Goal: Transaction & Acquisition: Purchase product/service

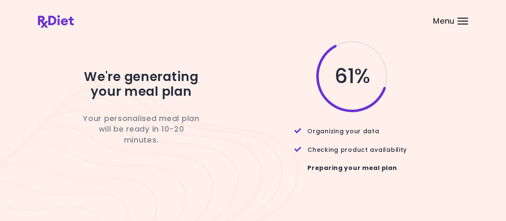
click at [462, 24] on div at bounding box center [463, 24] width 11 height 1
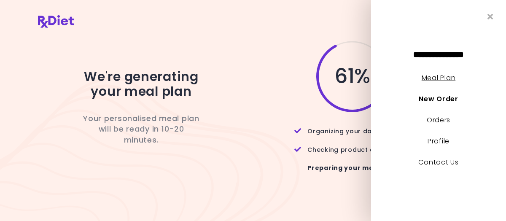
click at [448, 78] on link "Meal Plan" at bounding box center [439, 78] width 34 height 10
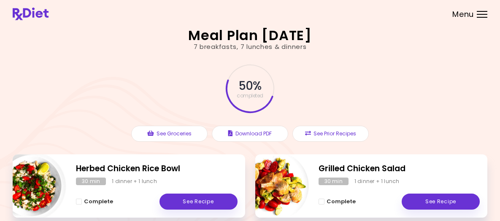
click at [477, 18] on div "Menu" at bounding box center [482, 14] width 11 height 7
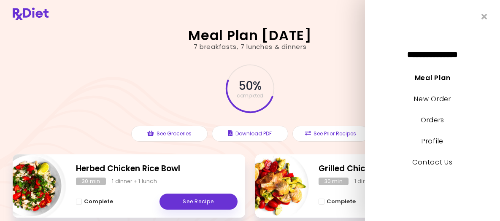
click at [428, 141] on link "Profile" at bounding box center [433, 141] width 22 height 10
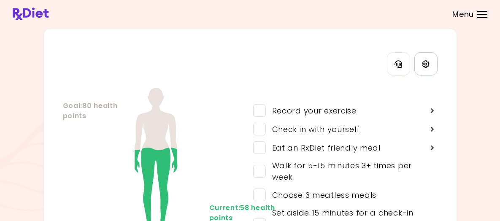
click at [427, 68] on icon "Settings" at bounding box center [426, 64] width 8 height 8
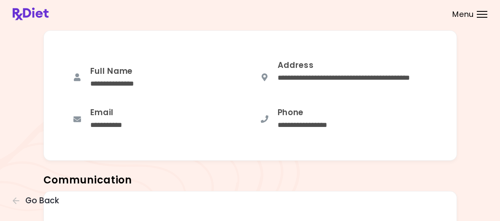
scroll to position [229, 0]
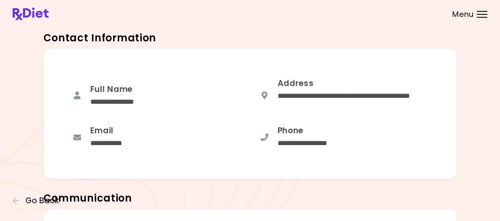
click at [110, 135] on div "Email" at bounding box center [111, 131] width 43 height 11
click at [76, 141] on icon at bounding box center [77, 137] width 8 height 8
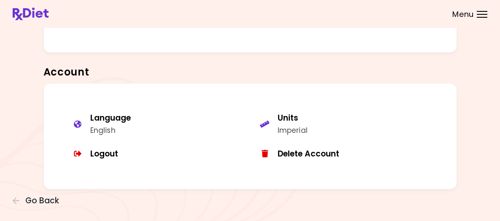
scroll to position [524, 0]
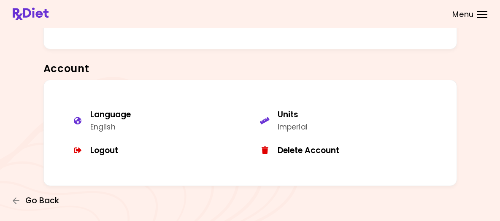
click at [59, 196] on span "Go Back" at bounding box center [42, 200] width 34 height 9
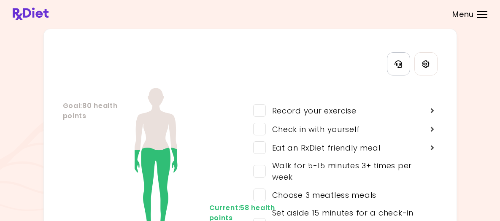
click at [397, 68] on icon "Contact Information" at bounding box center [399, 64] width 8 height 8
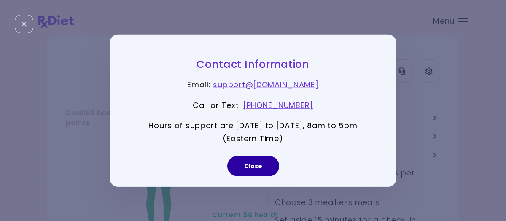
click at [254, 166] on button "Close" at bounding box center [253, 166] width 52 height 20
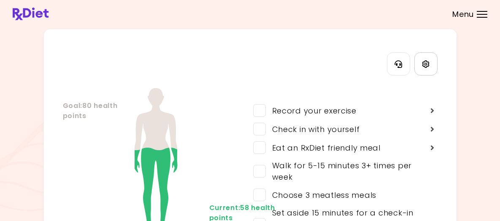
click at [427, 68] on icon "Settings" at bounding box center [426, 64] width 8 height 8
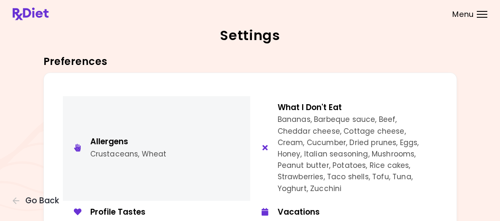
scroll to position [42, 0]
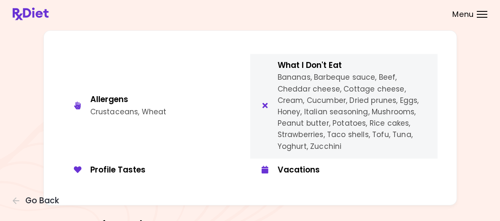
click at [261, 111] on div "button" at bounding box center [265, 106] width 17 height 9
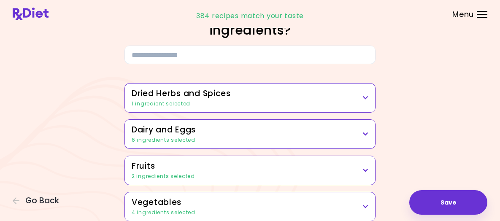
scroll to position [42, 0]
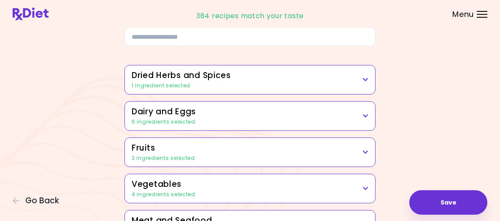
click at [264, 89] on div "1 ingredient selected" at bounding box center [250, 86] width 237 height 8
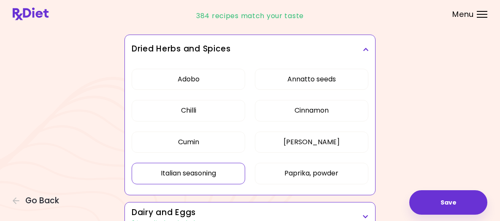
scroll to position [84, 0]
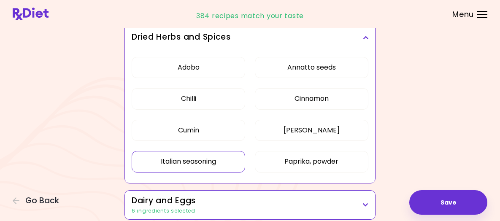
click at [209, 172] on button "Italian seasoning" at bounding box center [189, 161] width 114 height 21
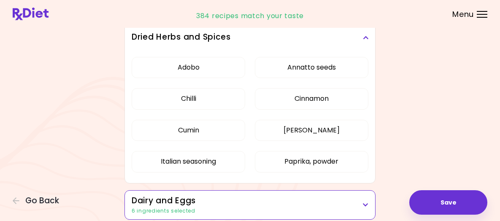
click at [368, 41] on icon at bounding box center [365, 38] width 5 height 6
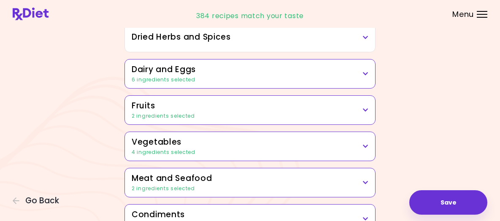
click at [192, 112] on h3 "Fruits" at bounding box center [250, 106] width 237 height 12
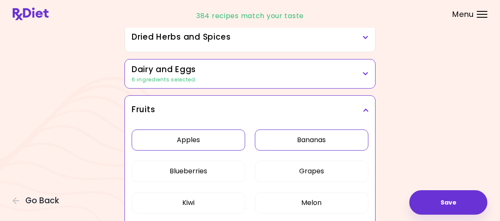
scroll to position [127, 0]
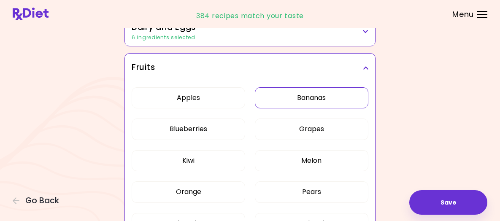
click at [279, 108] on button "Bananas" at bounding box center [312, 97] width 114 height 21
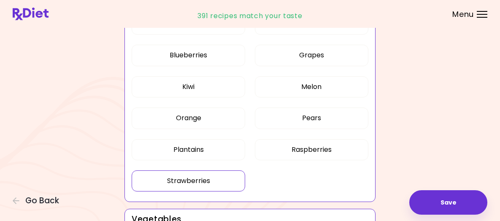
scroll to position [211, 0]
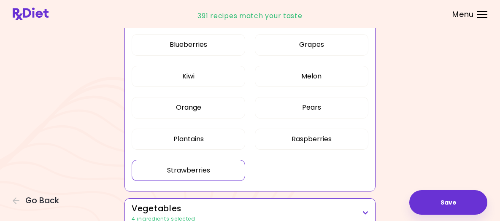
click at [213, 181] on button "Strawberries" at bounding box center [189, 170] width 114 height 21
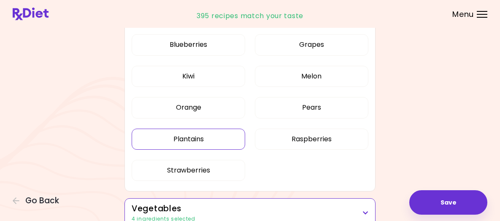
click at [200, 150] on button "Plantains" at bounding box center [189, 139] width 114 height 21
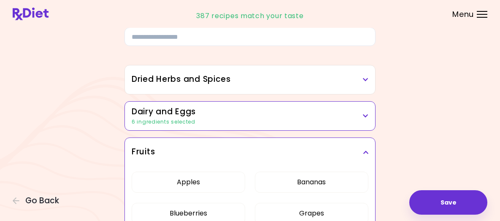
scroll to position [0, 0]
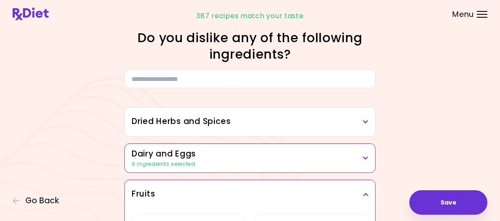
click at [240, 168] on div "6 ingredients selected" at bounding box center [250, 164] width 237 height 8
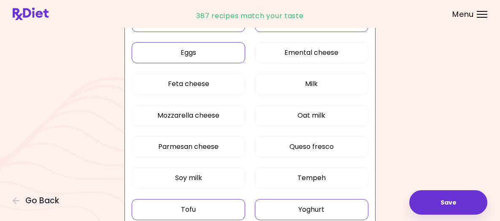
scroll to position [211, 0]
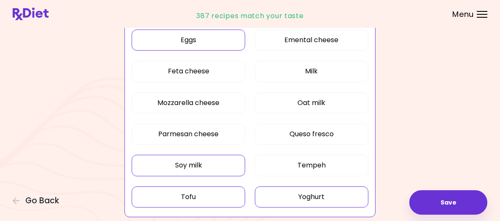
click at [223, 176] on button "Soy milk" at bounding box center [189, 165] width 114 height 21
click at [280, 207] on button "Yoghurt" at bounding box center [312, 196] width 114 height 21
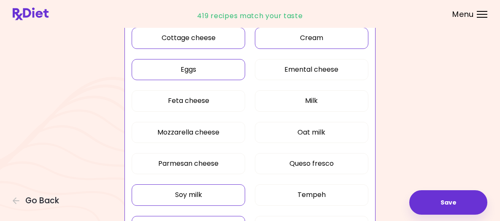
scroll to position [127, 0]
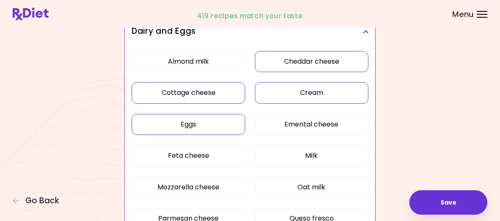
click at [224, 135] on button "Eggs" at bounding box center [189, 124] width 114 height 21
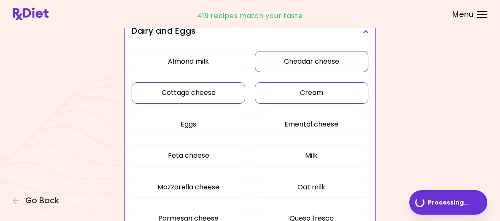
click at [222, 103] on button "Cottage cheese" at bounding box center [189, 92] width 114 height 21
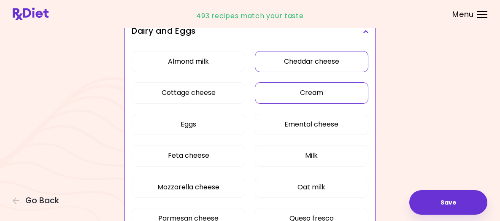
click at [270, 103] on button "Cream" at bounding box center [312, 92] width 114 height 21
click at [278, 72] on button "Cheddar cheese" at bounding box center [312, 61] width 114 height 21
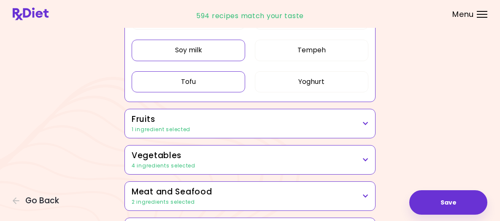
scroll to position [338, 0]
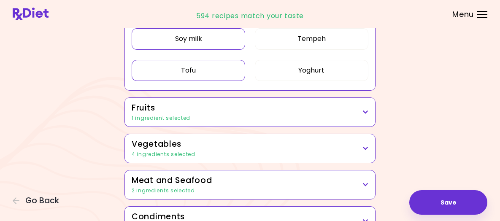
click at [245, 114] on h3 "Fruits" at bounding box center [250, 108] width 237 height 12
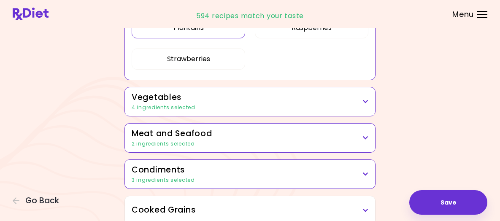
scroll to position [591, 0]
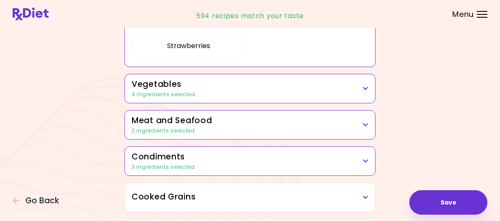
click at [262, 91] on h3 "Vegetables" at bounding box center [250, 84] width 237 height 12
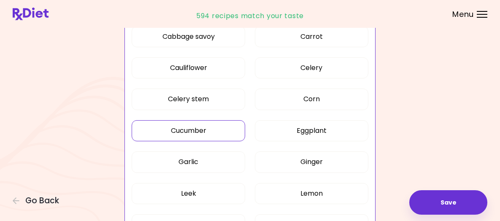
scroll to position [802, 0]
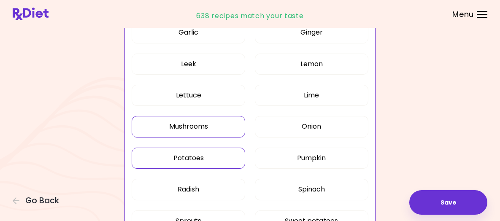
scroll to position [564, 0]
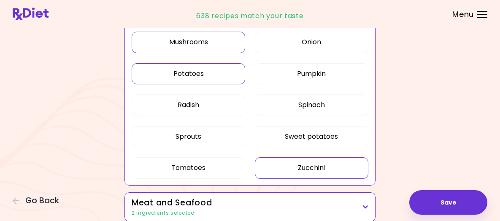
click at [209, 84] on button "Potatoes" at bounding box center [189, 73] width 114 height 21
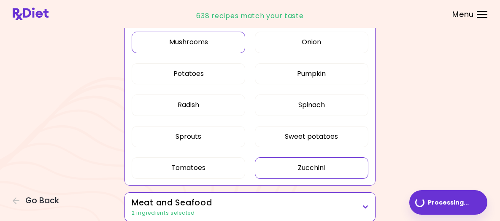
click at [213, 53] on button "Mushrooms" at bounding box center [189, 42] width 114 height 21
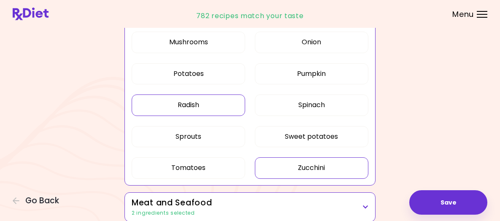
click at [139, 112] on button "Radish" at bounding box center [189, 105] width 114 height 21
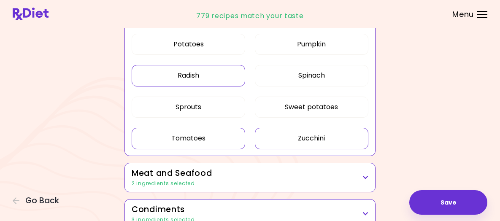
scroll to position [606, 0]
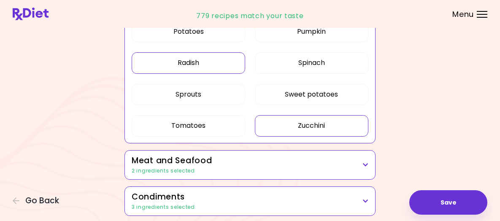
click at [281, 134] on button "Zucchini" at bounding box center [312, 125] width 114 height 21
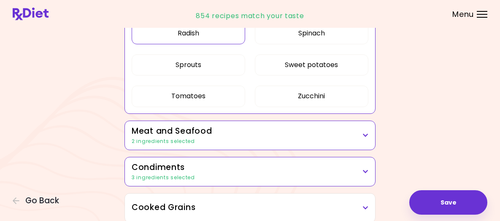
scroll to position [648, 0]
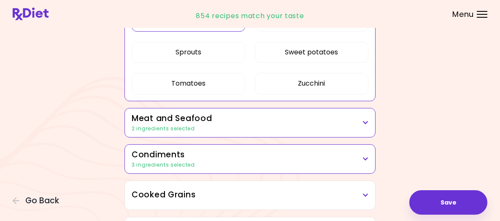
click at [190, 125] on h3 "Meat and Seafood" at bounding box center [250, 119] width 237 height 12
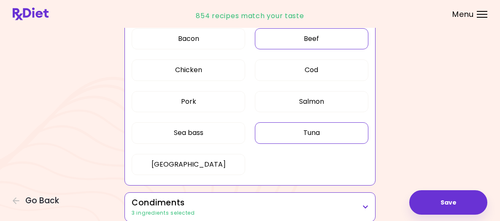
scroll to position [775, 0]
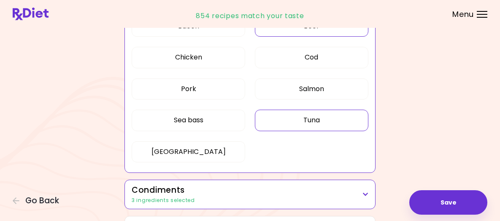
click at [319, 131] on button "Tuna" at bounding box center [312, 120] width 114 height 21
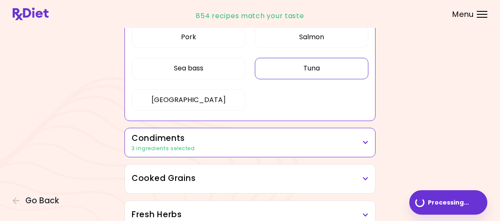
scroll to position [271, 0]
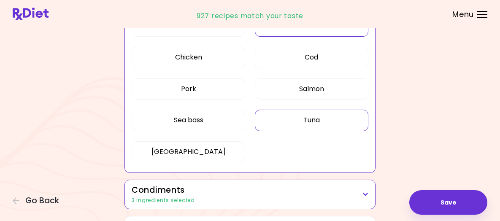
click at [265, 131] on button "Tuna" at bounding box center [312, 120] width 114 height 21
click at [292, 37] on button "Beef" at bounding box center [312, 26] width 114 height 21
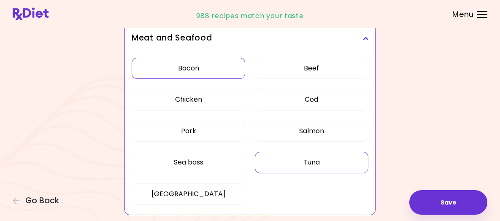
click at [222, 79] on button "Bacon" at bounding box center [189, 68] width 114 height 21
click at [237, 79] on button "Bacon" at bounding box center [189, 68] width 114 height 21
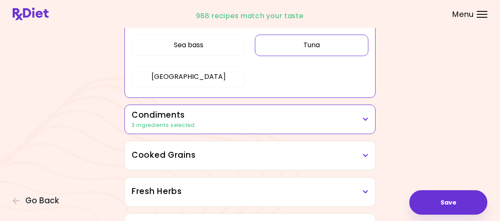
scroll to position [397, 0]
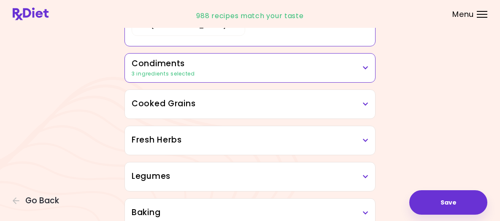
click at [255, 70] on h3 "Condiments" at bounding box center [250, 64] width 237 height 12
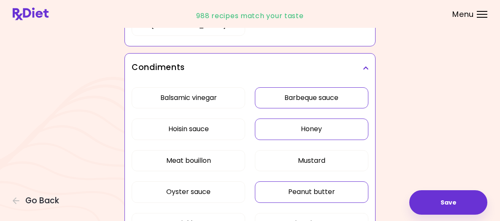
click at [289, 115] on div "Balsamic vinegar Barbeque sauce Hoisin sauce Honey Meat bouillon Mustard Oyster…" at bounding box center [250, 195] width 237 height 227
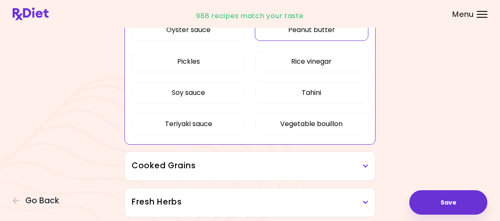
click at [292, 41] on button "Peanut butter" at bounding box center [312, 29] width 114 height 21
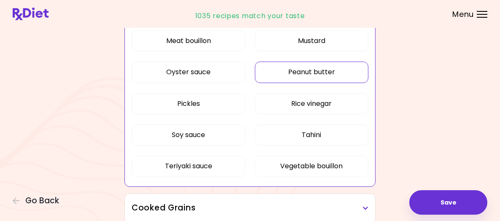
click at [285, 83] on button "Peanut butter" at bounding box center [312, 72] width 114 height 21
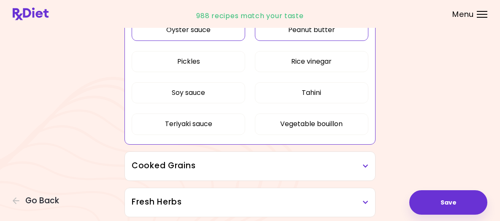
click at [220, 41] on button "Oyster sauce" at bounding box center [189, 29] width 114 height 21
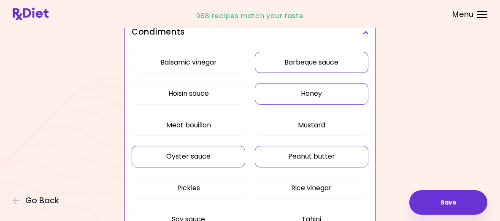
scroll to position [313, 0]
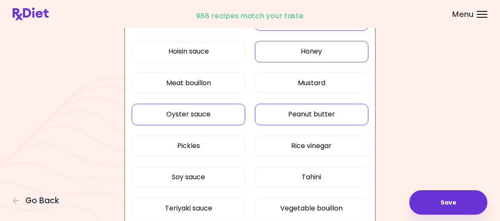
click at [311, 124] on button "Peanut butter" at bounding box center [312, 114] width 114 height 21
click at [295, 62] on button "Honey" at bounding box center [312, 51] width 114 height 21
click at [291, 31] on button "Barbeque sauce" at bounding box center [312, 20] width 114 height 21
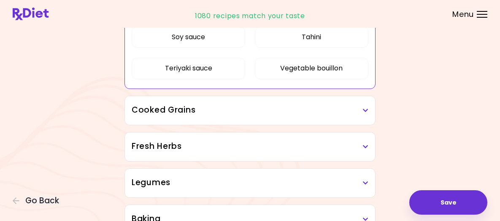
scroll to position [482, 0]
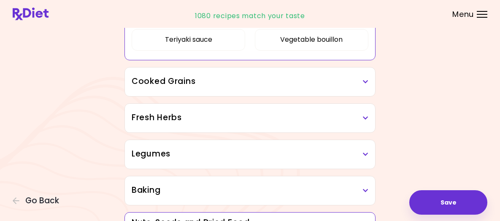
click at [273, 88] on h3 "Cooked Grains" at bounding box center [250, 82] width 237 height 12
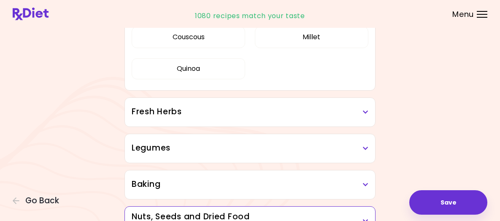
scroll to position [608, 0]
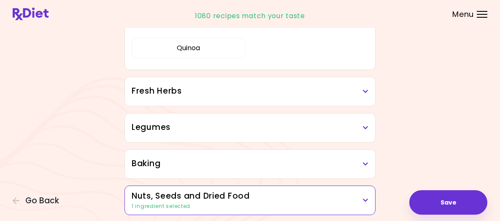
click at [265, 97] on h3 "Fresh Herbs" at bounding box center [250, 91] width 237 height 12
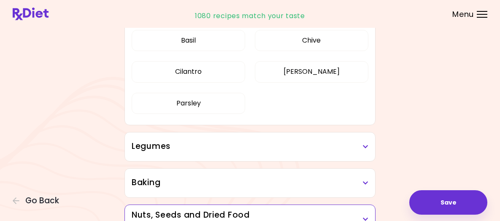
scroll to position [693, 0]
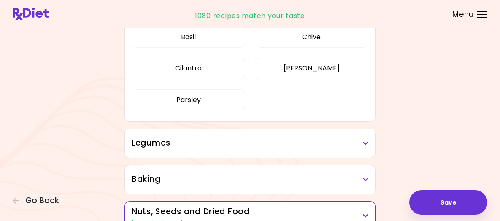
click at [175, 149] on h3 "Legumes" at bounding box center [250, 143] width 237 height 12
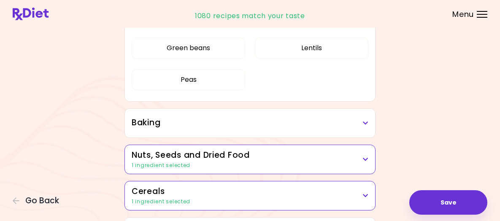
scroll to position [862, 0]
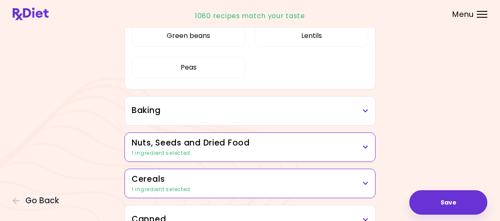
click at [245, 117] on h3 "Baking" at bounding box center [250, 111] width 237 height 12
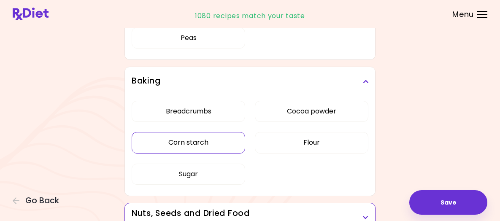
scroll to position [904, 0]
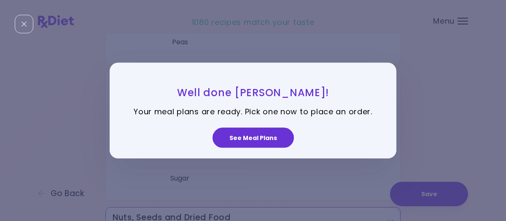
click at [73, 155] on div "Well done [PERSON_NAME]! Your meal plans are ready. Pick one now to place an or…" at bounding box center [253, 110] width 506 height 221
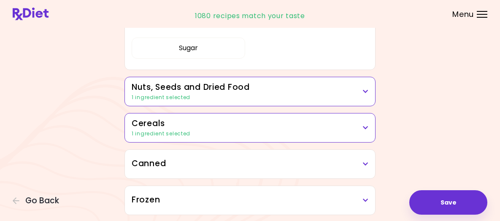
scroll to position [1030, 0]
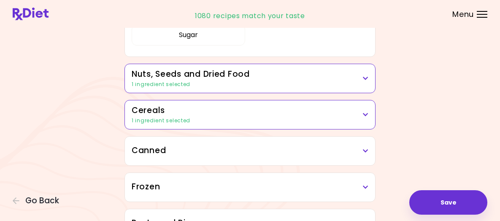
click at [249, 88] on div "1 ingredient selected" at bounding box center [250, 85] width 237 height 8
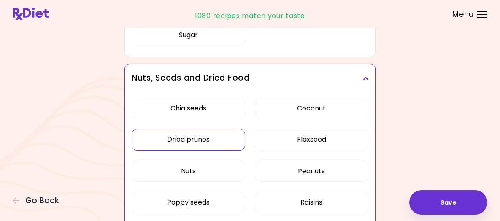
scroll to position [1073, 0]
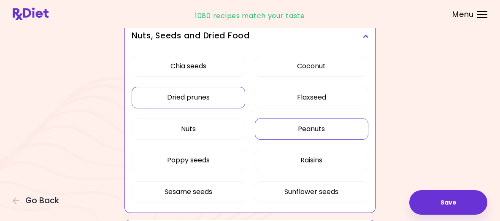
click at [325, 143] on div "Chia seeds Coconut Dried prunes Flaxseed Nuts Peanuts Poppy seeds Raisins Sesam…" at bounding box center [250, 133] width 237 height 164
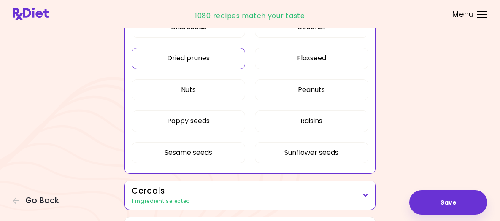
scroll to position [484, 0]
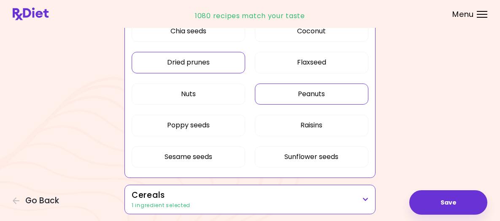
click at [322, 104] on button "Peanuts" at bounding box center [312, 94] width 114 height 21
click at [232, 136] on button "Poppy seeds" at bounding box center [189, 125] width 114 height 21
click at [218, 136] on button "Poppy seeds" at bounding box center [189, 125] width 114 height 21
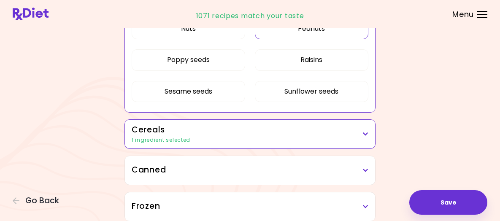
scroll to position [610, 0]
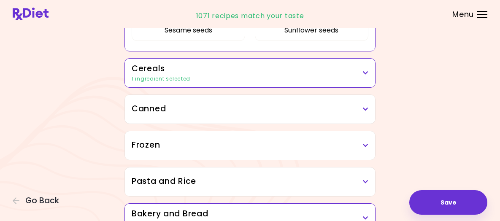
click at [251, 75] on h3 "Cereals" at bounding box center [250, 69] width 237 height 12
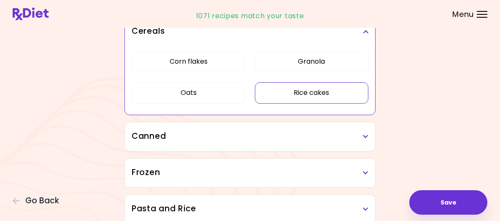
scroll to position [502, 0]
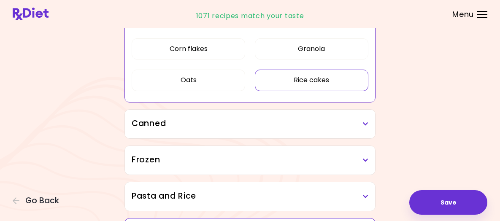
click at [286, 90] on button "Rice cakes" at bounding box center [312, 80] width 114 height 21
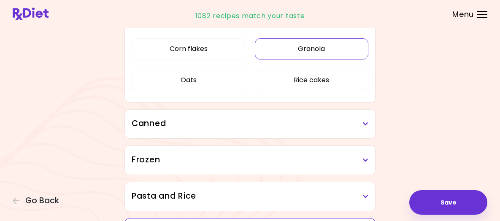
click at [297, 59] on button "Granola" at bounding box center [312, 48] width 114 height 21
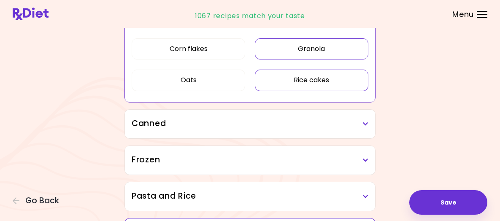
click at [324, 91] on button "Rice cakes" at bounding box center [312, 80] width 114 height 21
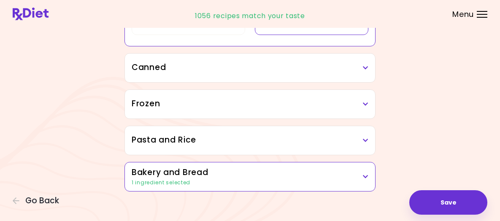
scroll to position [586, 0]
click at [269, 62] on h3 "Canned" at bounding box center [250, 68] width 237 height 12
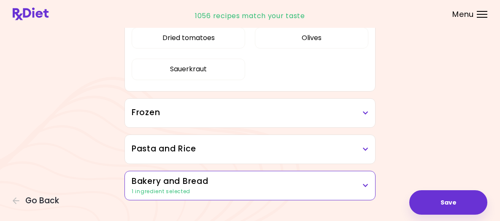
scroll to position [629, 0]
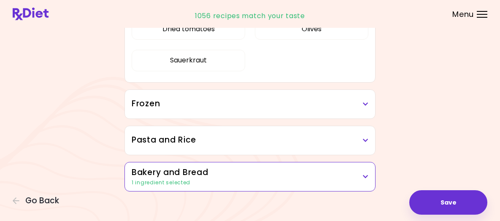
click at [247, 110] on h3 "Frozen" at bounding box center [250, 104] width 237 height 12
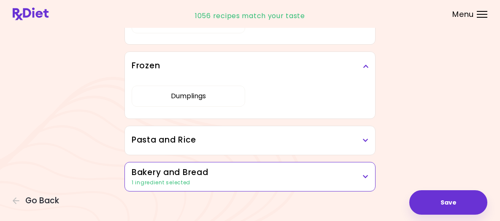
scroll to position [693, 0]
click at [268, 134] on h3 "Pasta and Rice" at bounding box center [250, 140] width 237 height 12
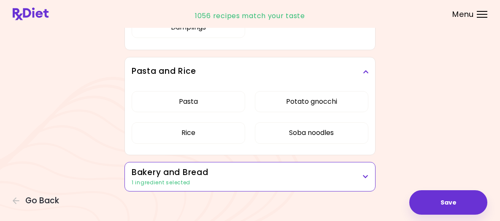
scroll to position [762, 0]
click at [254, 167] on h3 "Bakery and Bread" at bounding box center [250, 173] width 237 height 12
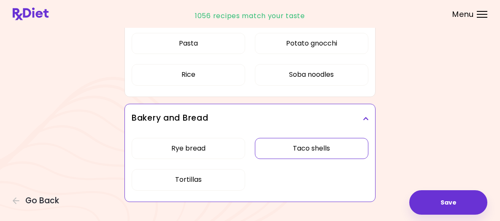
scroll to position [804, 0]
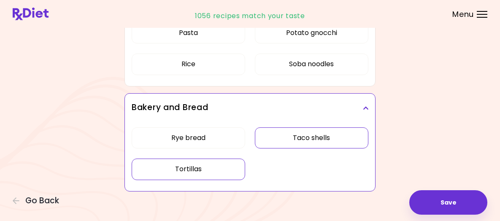
click at [217, 180] on div "Rye bread Taco shells Tortillas" at bounding box center [250, 157] width 237 height 70
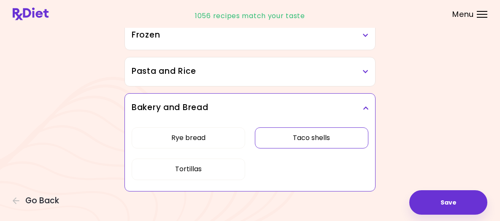
scroll to position [586, 0]
click at [284, 127] on button "Taco shells" at bounding box center [312, 137] width 114 height 21
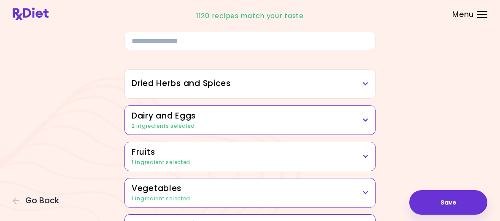
scroll to position [0, 0]
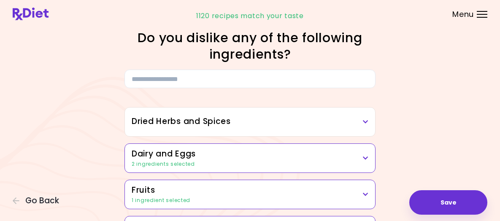
click at [287, 136] on div "Dried Herbs and Spices" at bounding box center [250, 122] width 250 height 29
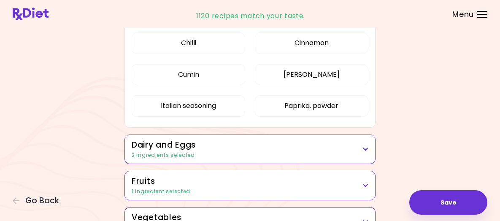
scroll to position [169, 0]
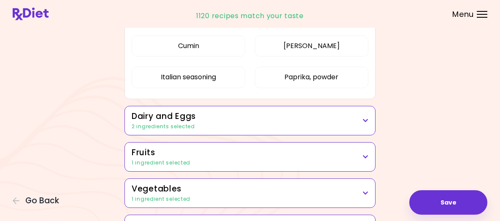
click at [234, 130] on div "2 ingredients selected" at bounding box center [250, 127] width 237 height 8
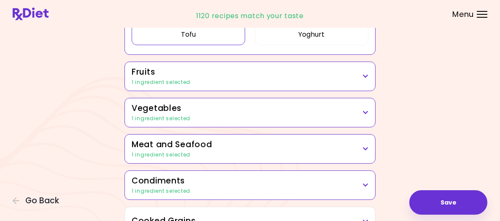
scroll to position [506, 0]
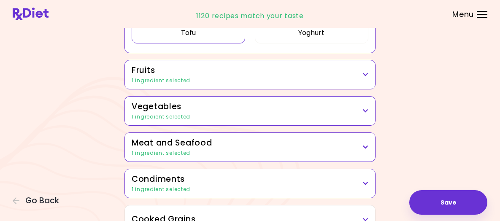
click at [232, 77] on h3 "Fruits" at bounding box center [250, 71] width 237 height 12
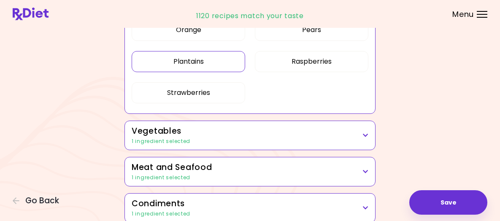
scroll to position [717, 0]
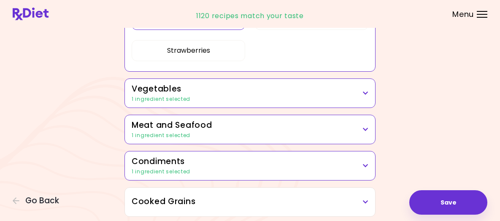
click at [236, 103] on div "1 ingredient selected" at bounding box center [250, 99] width 237 height 8
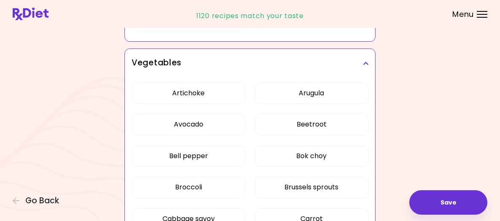
scroll to position [759, 0]
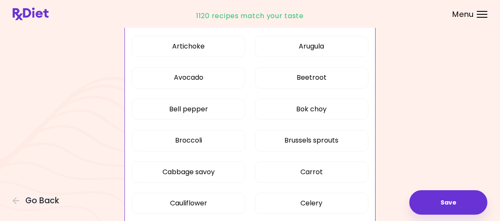
scroll to position [195, 0]
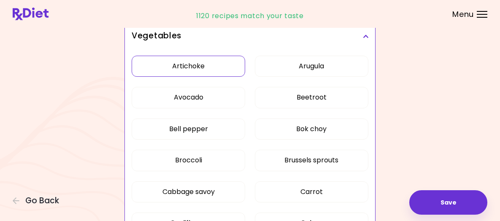
click at [224, 77] on button "Artichoke" at bounding box center [189, 66] width 114 height 21
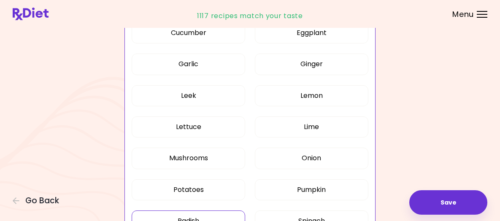
scroll to position [490, 0]
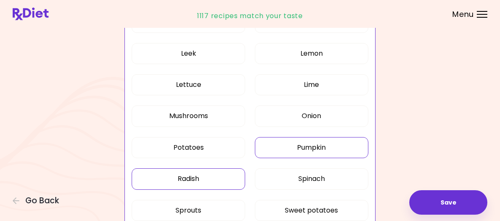
click at [326, 158] on button "Pumpkin" at bounding box center [312, 147] width 114 height 21
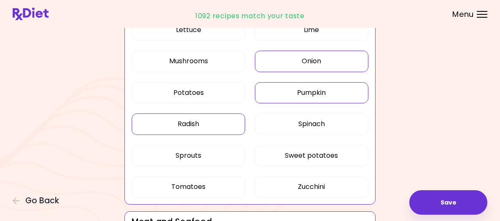
scroll to position [532, 0]
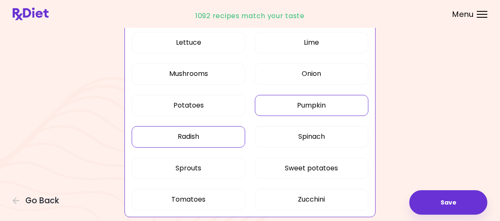
click at [304, 114] on button "Pumpkin" at bounding box center [312, 105] width 114 height 21
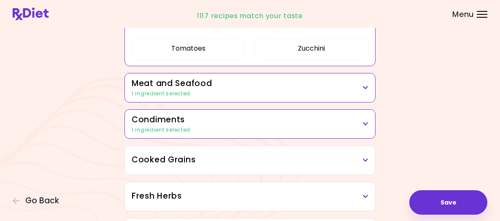
scroll to position [701, 0]
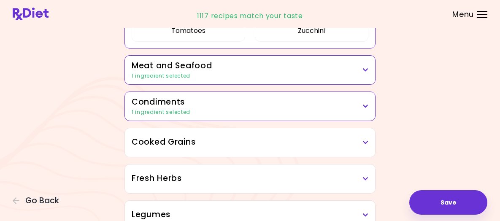
click at [248, 80] on div "1 ingredient selected" at bounding box center [250, 76] width 237 height 8
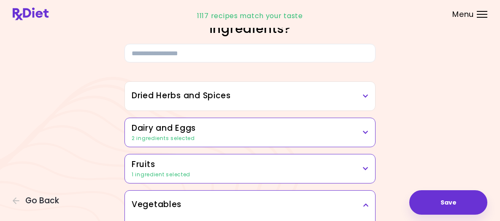
scroll to position [0, 0]
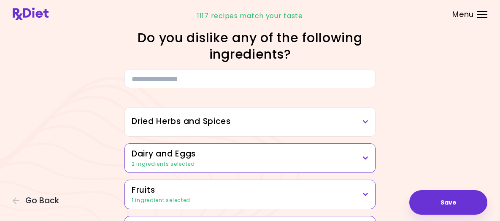
click at [243, 128] on h3 "Dried Herbs and Spices" at bounding box center [250, 122] width 237 height 12
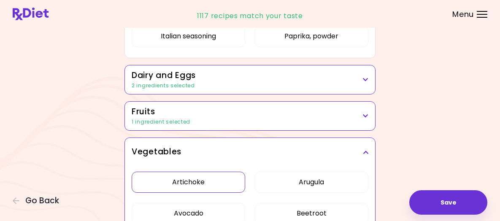
scroll to position [211, 0]
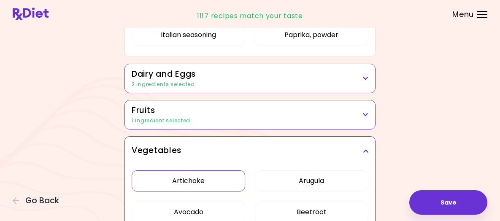
click at [208, 81] on h3 "Dairy and Eggs" at bounding box center [250, 74] width 237 height 12
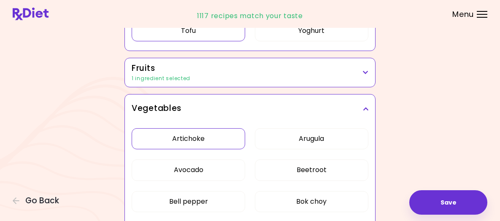
scroll to position [549, 0]
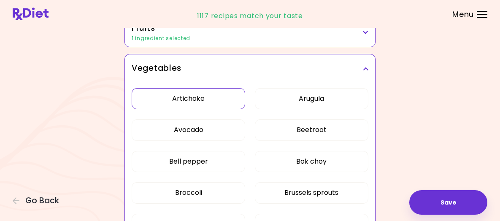
click at [142, 75] on h3 "Vegetables" at bounding box center [250, 68] width 237 height 12
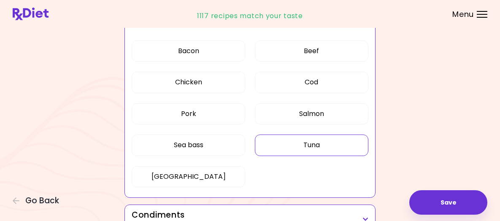
scroll to position [633, 0]
click at [314, 124] on button "Salmon" at bounding box center [312, 113] width 114 height 21
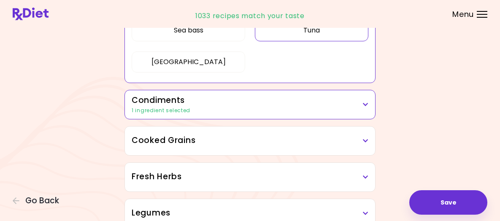
scroll to position [373, 0]
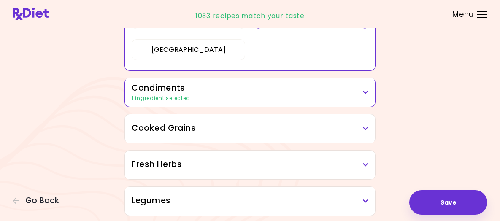
click at [225, 95] on h3 "Condiments" at bounding box center [250, 88] width 237 height 12
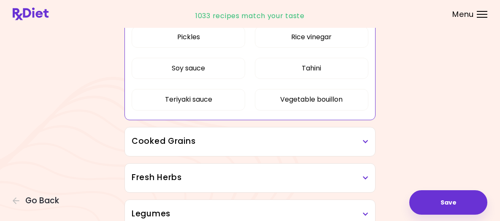
scroll to position [626, 0]
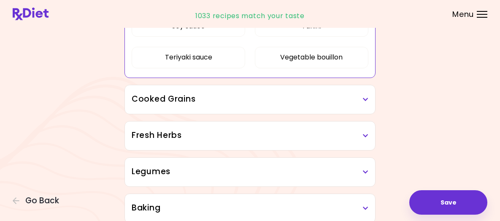
click at [194, 105] on h3 "Cooked Grains" at bounding box center [250, 99] width 237 height 12
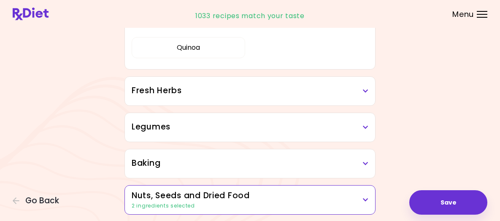
scroll to position [795, 0]
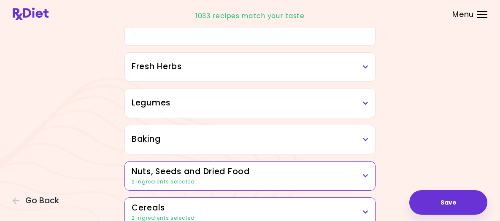
click at [217, 73] on h3 "Fresh Herbs" at bounding box center [250, 67] width 237 height 12
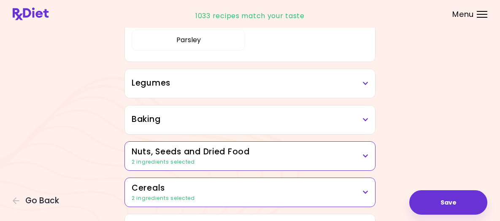
scroll to position [922, 0]
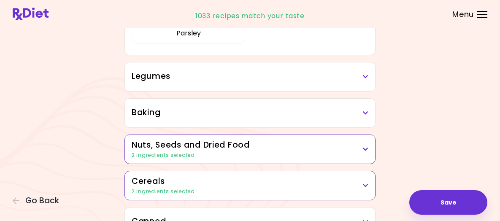
click at [206, 82] on div "Legumes" at bounding box center [250, 76] width 250 height 29
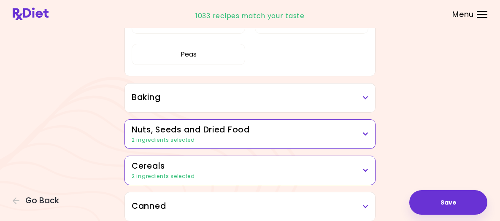
scroll to position [1048, 0]
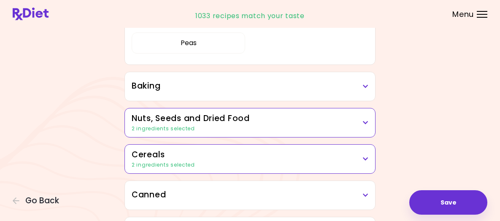
click at [203, 92] on h3 "Baking" at bounding box center [250, 86] width 237 height 12
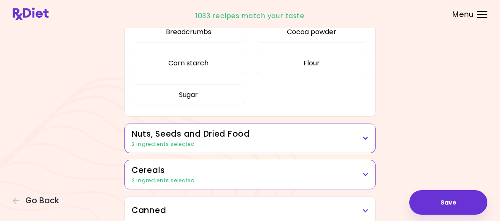
scroll to position [1175, 0]
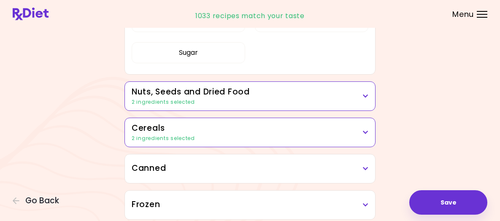
click at [218, 106] on div "2 ingredients selected" at bounding box center [250, 102] width 237 height 8
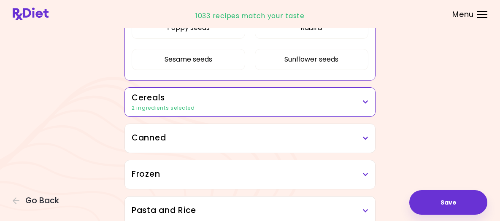
scroll to position [1386, 0]
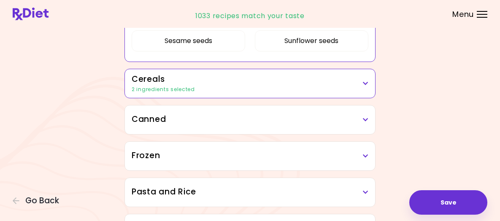
click at [205, 86] on h3 "Cereals" at bounding box center [250, 79] width 237 height 12
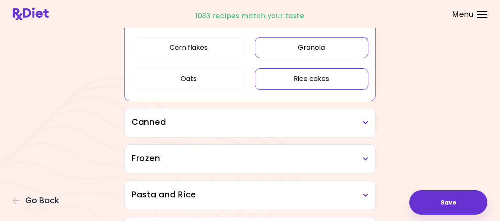
scroll to position [491, 0]
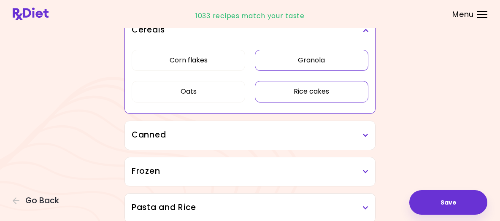
click at [290, 71] on button "Granola" at bounding box center [312, 60] width 114 height 21
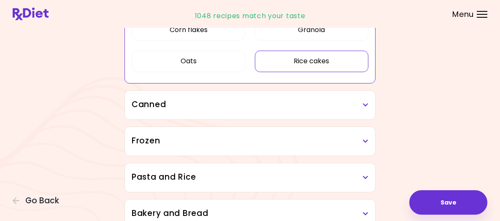
scroll to position [533, 0]
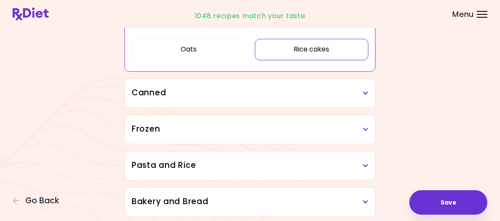
click at [241, 99] on h3 "Canned" at bounding box center [250, 93] width 237 height 12
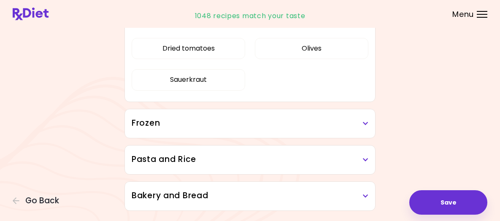
scroll to position [617, 0]
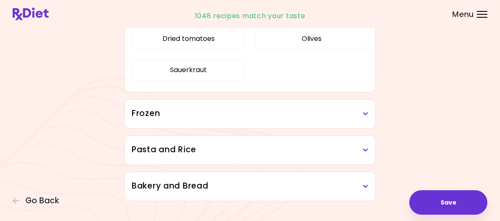
click at [238, 120] on h3 "Frozen" at bounding box center [250, 114] width 237 height 12
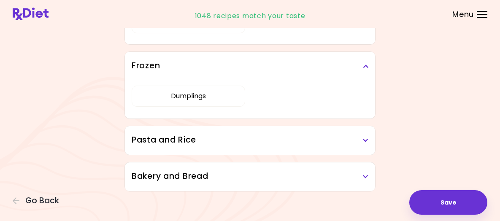
scroll to position [693, 0]
click at [240, 134] on h3 "Pasta and Rice" at bounding box center [250, 140] width 237 height 12
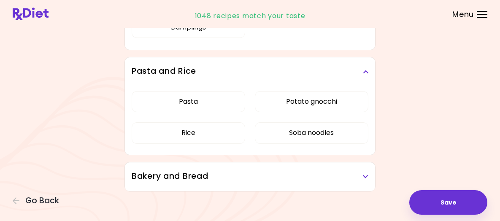
scroll to position [762, 0]
click at [244, 170] on h3 "Bakery and Bread" at bounding box center [250, 176] width 237 height 12
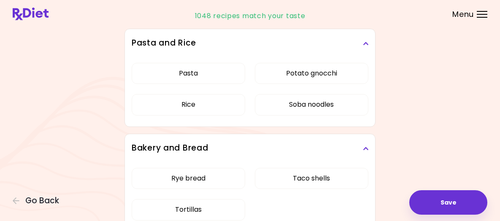
scroll to position [804, 0]
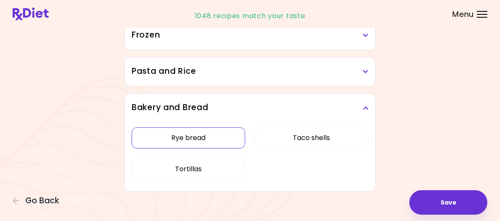
click at [192, 148] on div "Rye bread Taco shells Tortillas" at bounding box center [250, 157] width 237 height 70
click at [222, 127] on button "Rye bread" at bounding box center [189, 137] width 114 height 21
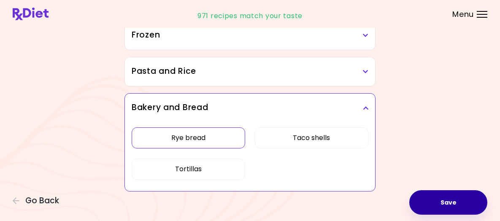
click at [423, 194] on button "Save" at bounding box center [448, 202] width 78 height 24
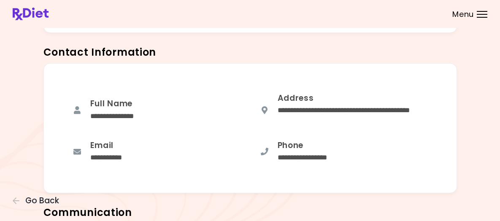
scroll to position [211, 0]
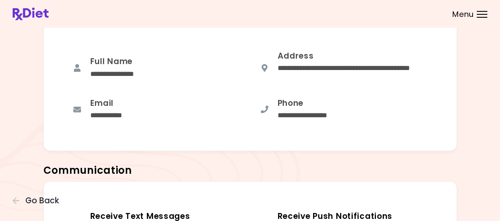
click at [119, 121] on div "**********" at bounding box center [111, 115] width 43 height 11
click at [78, 113] on icon at bounding box center [77, 109] width 8 height 8
click at [124, 121] on div "**********" at bounding box center [111, 115] width 43 height 11
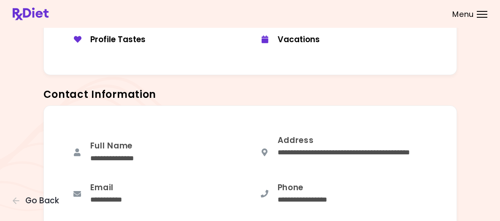
scroll to position [0, 0]
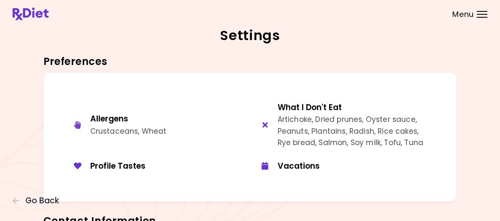
click at [477, 18] on div "Menu" at bounding box center [482, 14] width 11 height 7
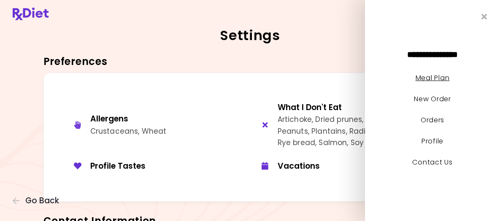
click at [426, 79] on link "Meal Plan" at bounding box center [433, 78] width 34 height 10
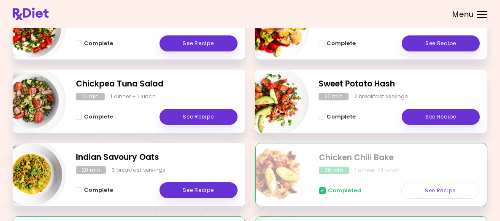
scroll to position [138, 0]
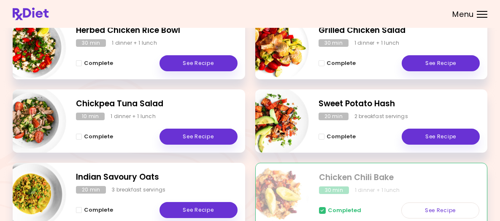
click at [477, 15] on div at bounding box center [482, 14] width 11 height 1
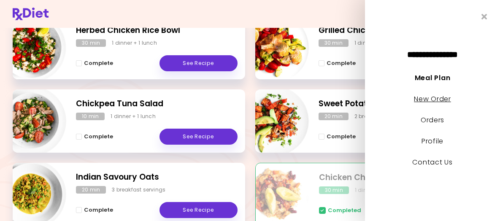
click at [429, 100] on link "New Order" at bounding box center [432, 99] width 37 height 10
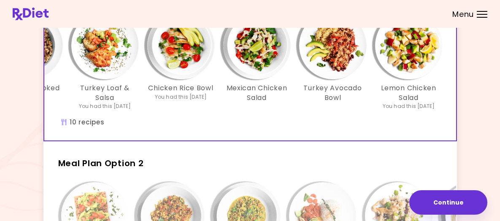
scroll to position [0, 373]
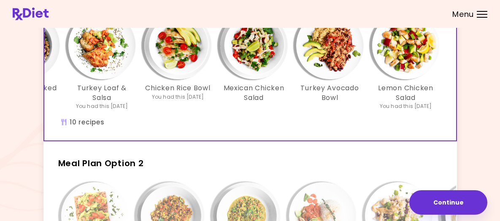
click at [228, 119] on div "Apple Pie Oatmeal You had this [DATE] Indian Lentil Porridge You had this [DATE…" at bounding box center [63, 65] width 759 height 107
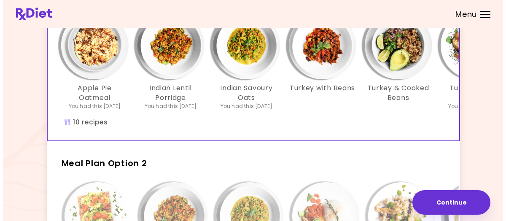
scroll to position [0, 0]
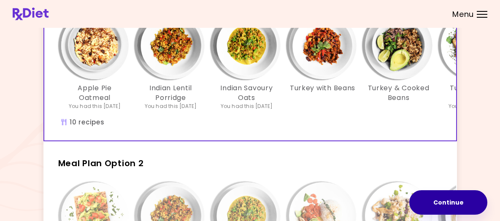
click at [432, 197] on button "Continue" at bounding box center [448, 202] width 78 height 24
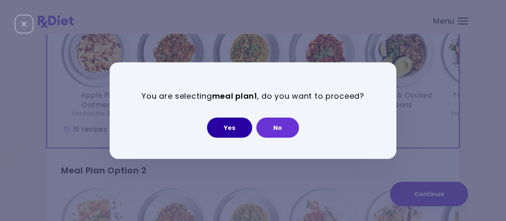
click at [238, 132] on button "Yes" at bounding box center [229, 127] width 45 height 20
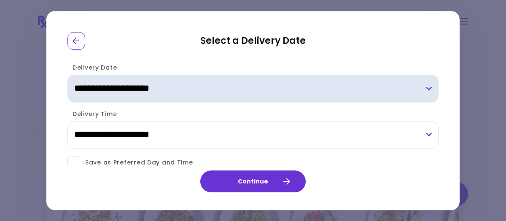
click at [363, 89] on select "**********" at bounding box center [253, 89] width 371 height 28
select select "**********"
click at [68, 75] on select "**********" at bounding box center [253, 89] width 371 height 28
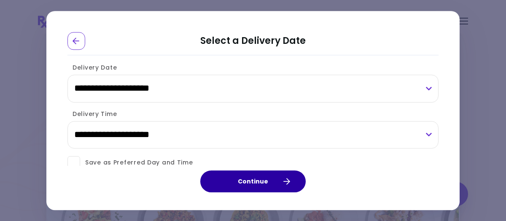
click at [247, 182] on button "Continue" at bounding box center [252, 181] width 105 height 22
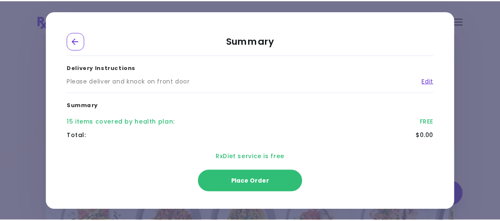
scroll to position [98, 0]
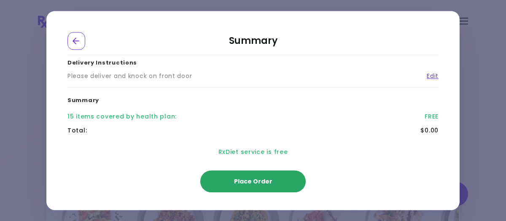
click at [249, 181] on span "Place Order" at bounding box center [253, 181] width 38 height 8
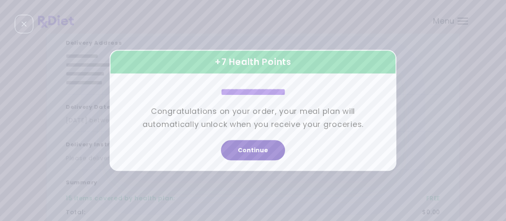
click at [254, 151] on button "Continue" at bounding box center [253, 151] width 64 height 20
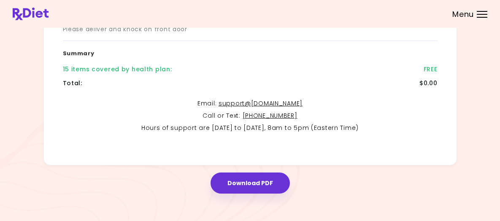
scroll to position [211, 0]
